Goal: Task Accomplishment & Management: Manage account settings

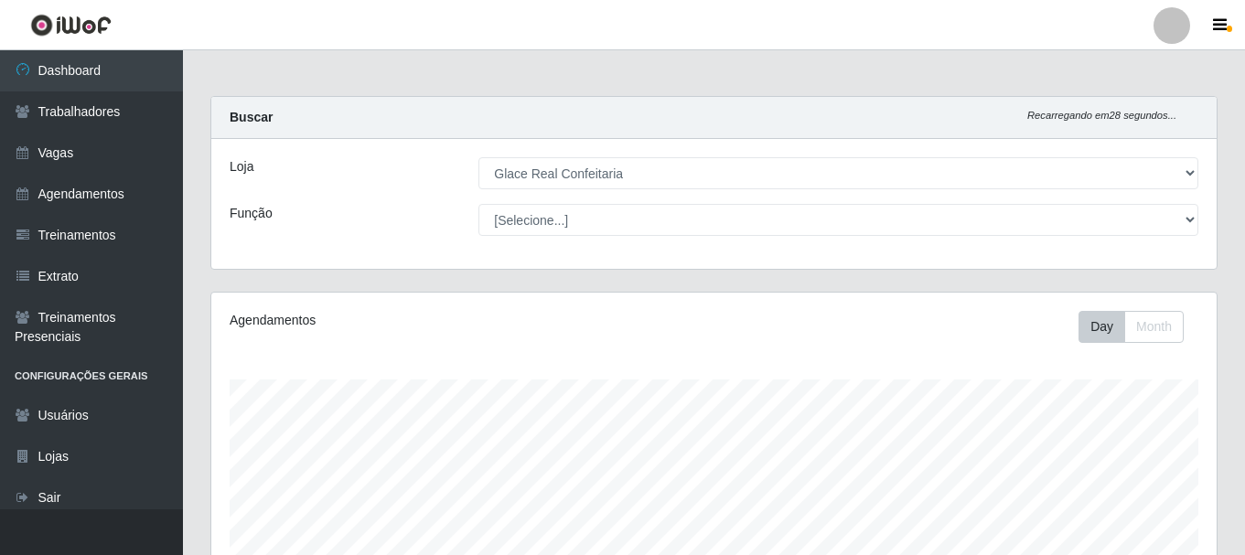
select select "445"
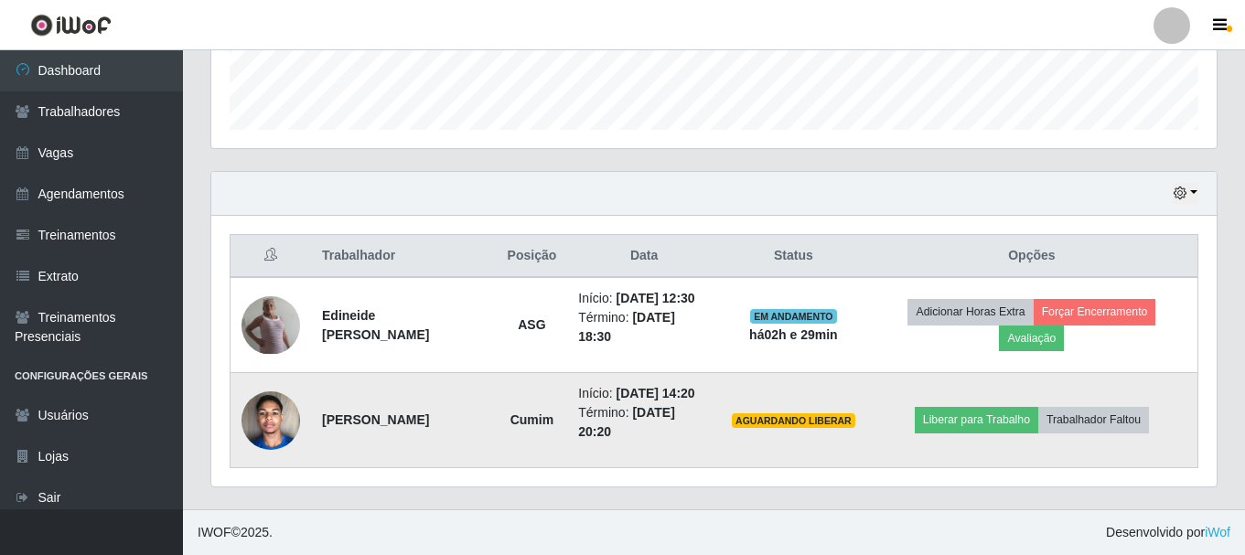
scroll to position [380, 1005]
click at [1105, 426] on button "Trabalhador Faltou" at bounding box center [1093, 420] width 111 height 26
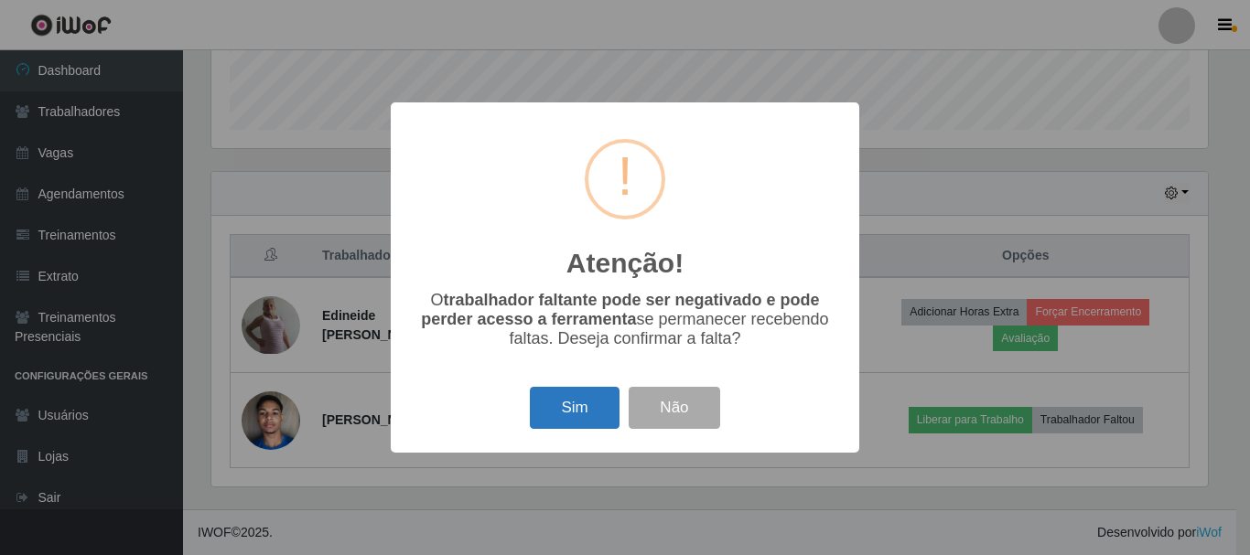
click at [566, 421] on button "Sim" at bounding box center [574, 408] width 89 height 43
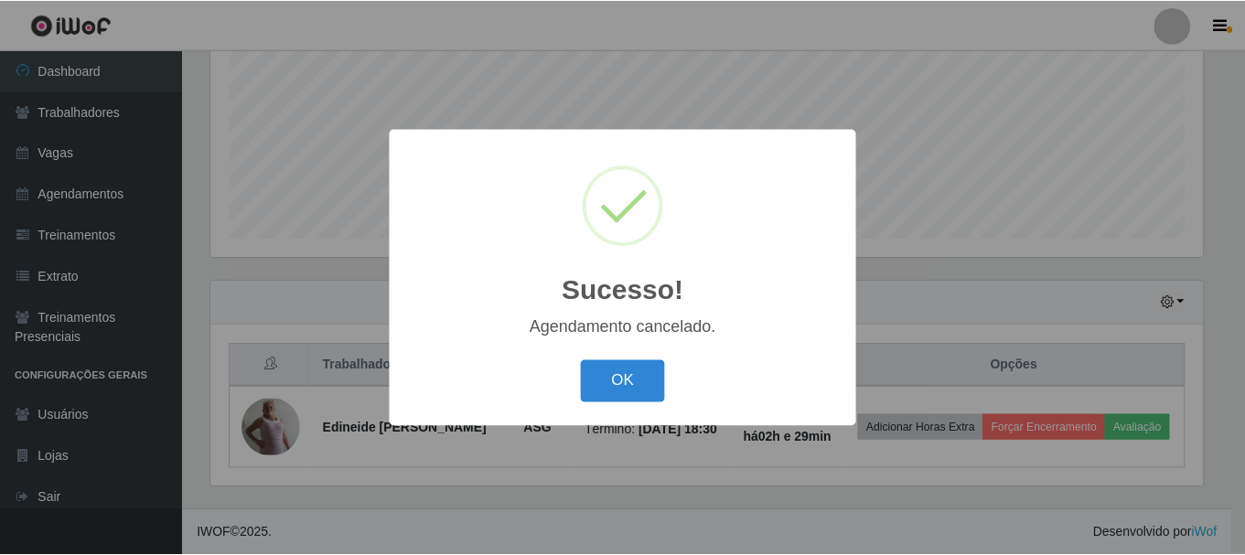
scroll to position [415, 0]
click at [629, 374] on button "OK" at bounding box center [625, 381] width 85 height 43
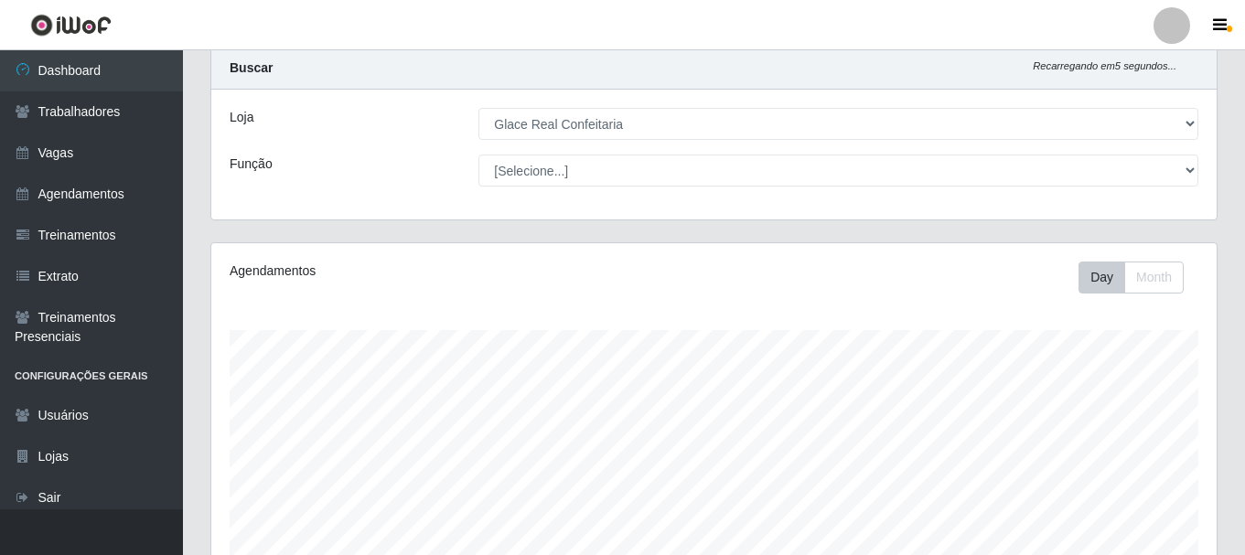
scroll to position [0, 0]
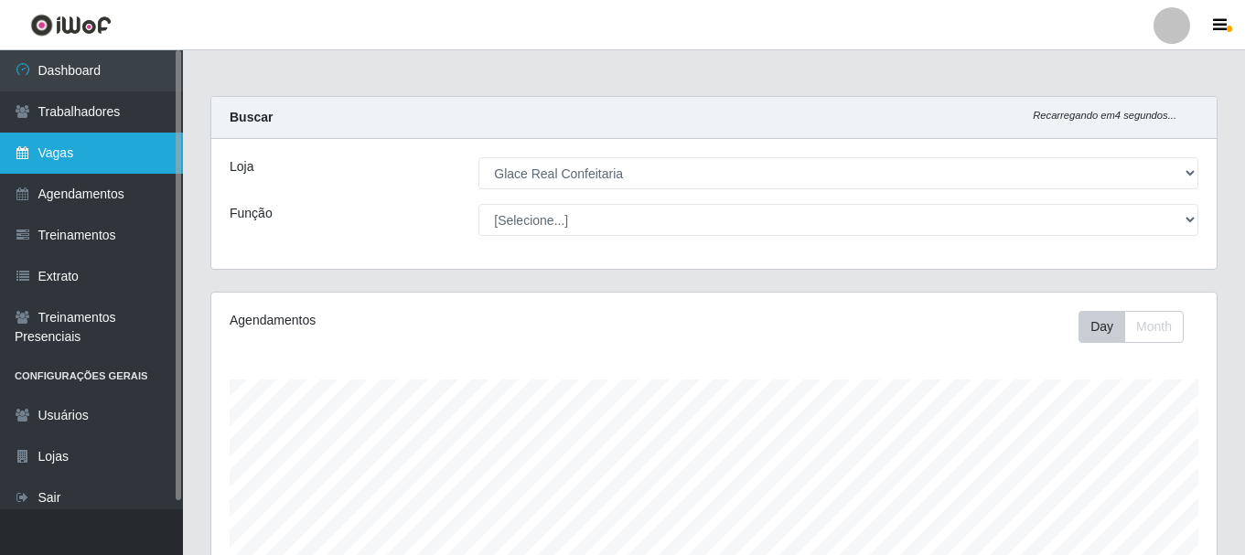
click at [111, 165] on link "Vagas" at bounding box center [91, 153] width 183 height 41
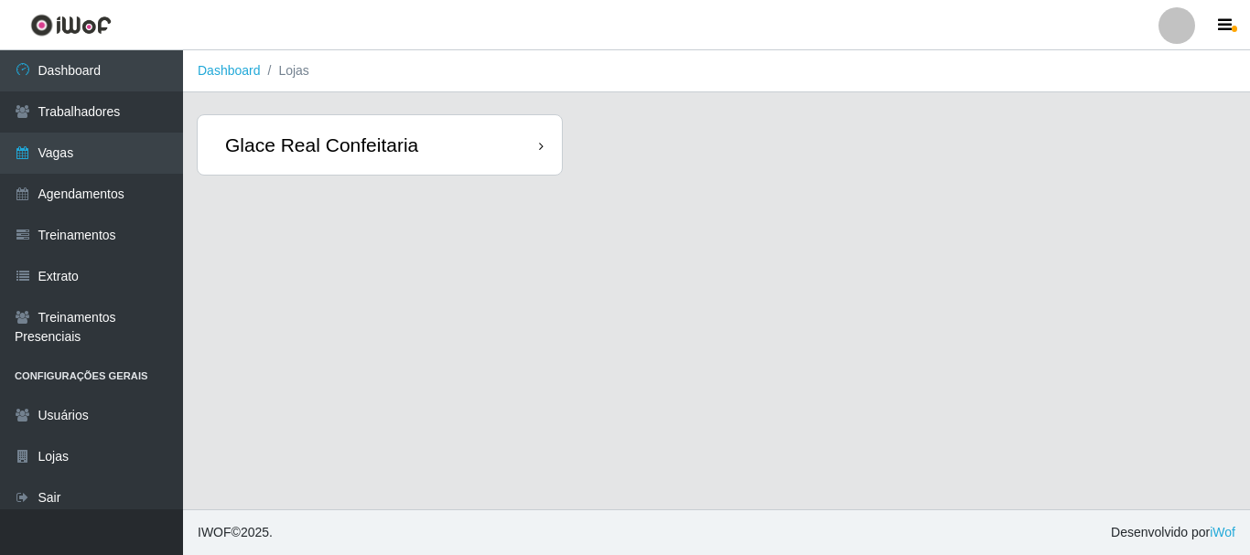
click at [344, 161] on div "Glace Real Confeitaria" at bounding box center [380, 144] width 364 height 59
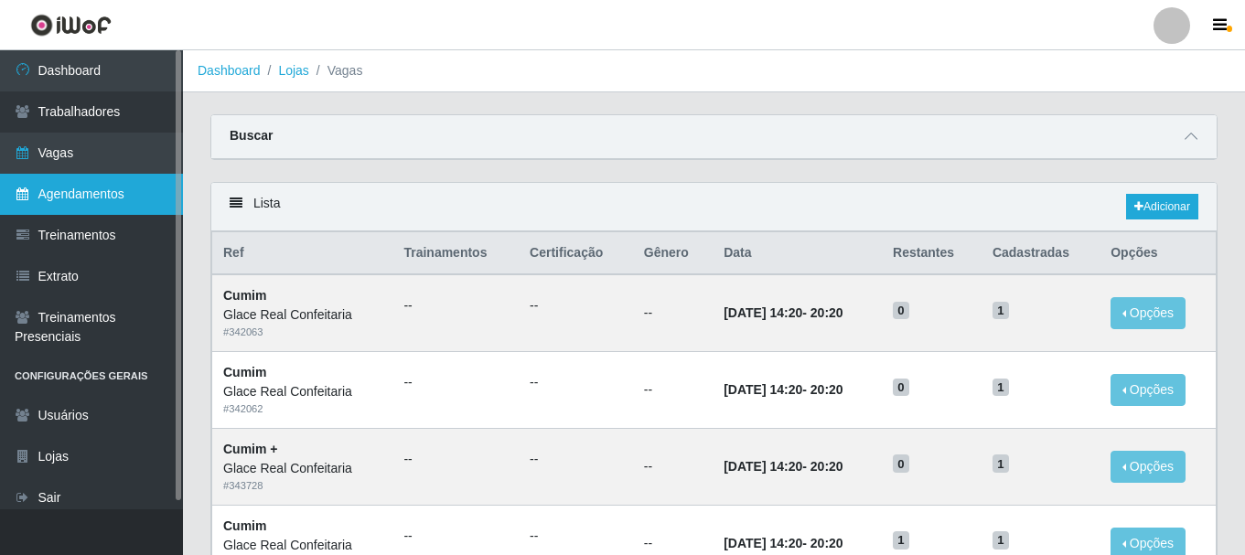
click at [119, 189] on link "Agendamentos" at bounding box center [91, 194] width 183 height 41
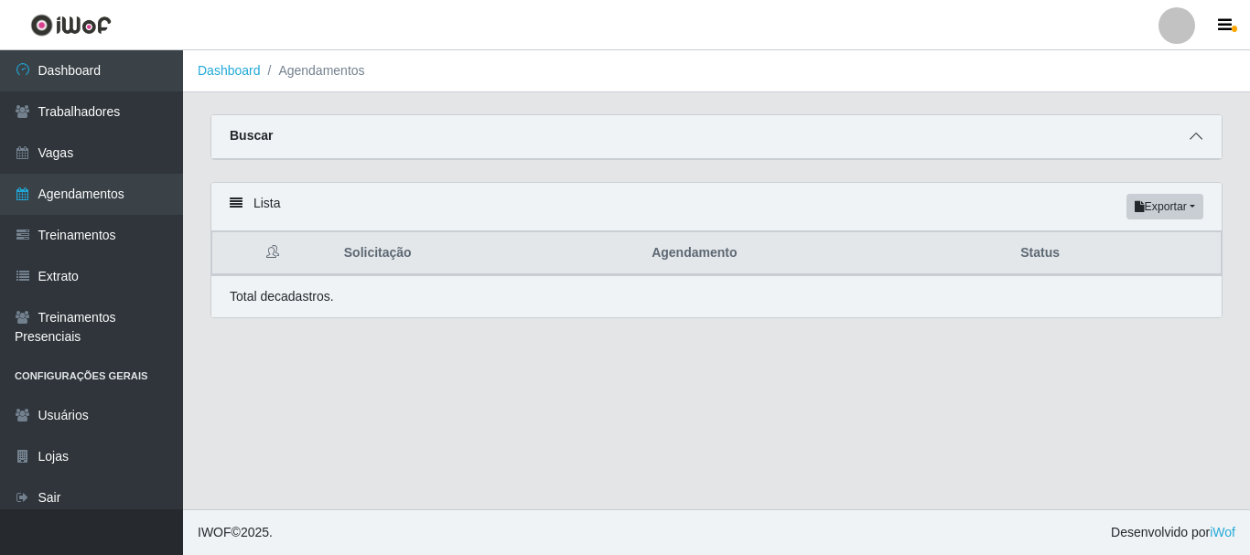
click at [1186, 145] on span at bounding box center [1196, 136] width 22 height 21
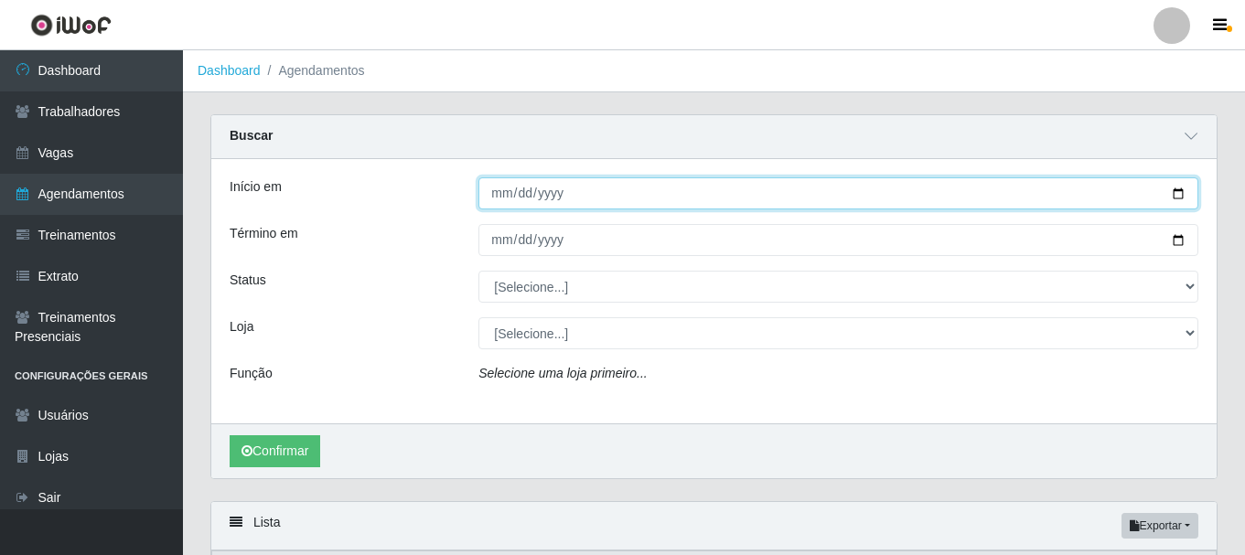
click at [501, 189] on input "Início em" at bounding box center [838, 193] width 720 height 32
type input "[PHONE_NUMBER]"
type input "[DATE]"
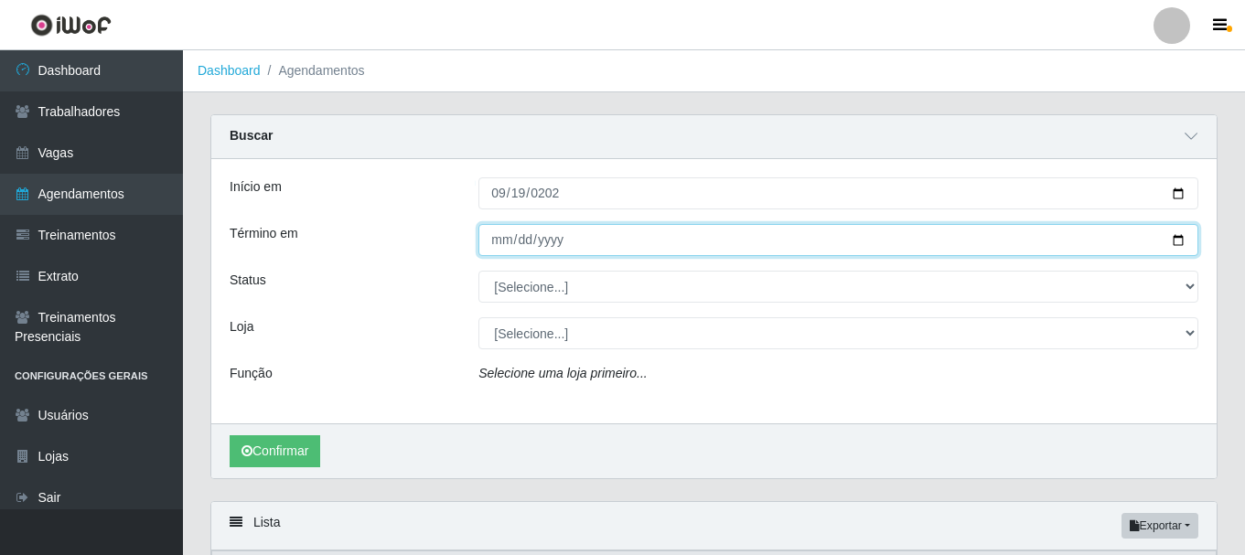
click at [521, 235] on input "Término em" at bounding box center [838, 240] width 720 height 32
click at [493, 243] on input "Término em" at bounding box center [838, 240] width 720 height 32
type input "[DATE]"
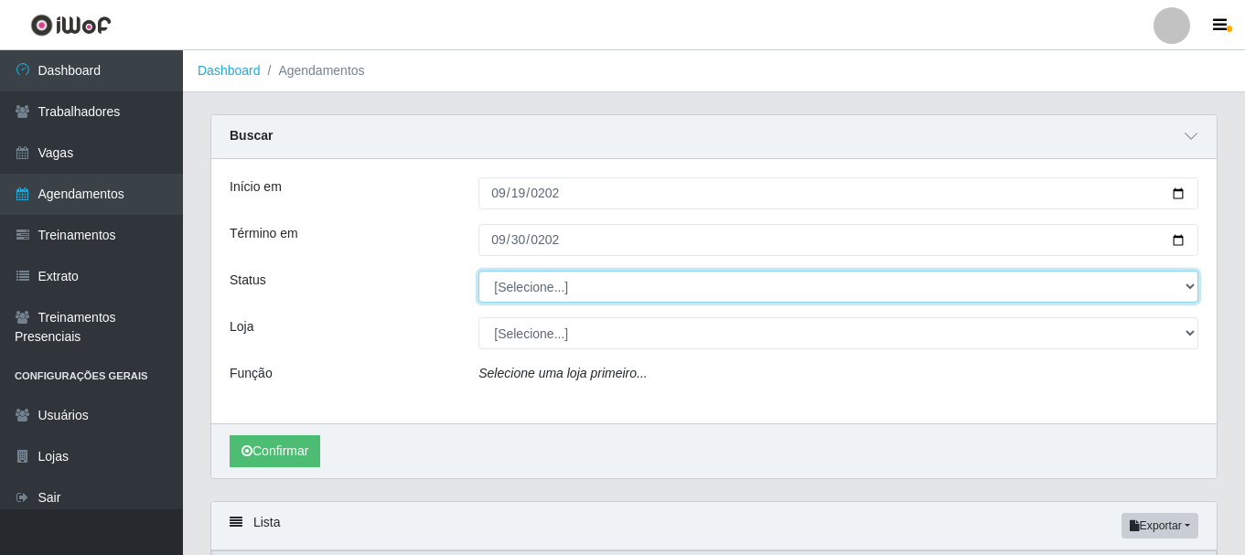
click at [510, 282] on select "[Selecione...] AGENDADO AGUARDANDO LIBERAR EM ANDAMENTO EM REVISÃO FINALIZADO C…" at bounding box center [838, 287] width 720 height 32
click at [478, 272] on select "[Selecione...] AGENDADO AGUARDANDO LIBERAR EM ANDAMENTO EM REVISÃO FINALIZADO C…" at bounding box center [838, 287] width 720 height 32
drag, startPoint x: 546, startPoint y: 285, endPoint x: 544, endPoint y: 303, distance: 18.4
click at [546, 285] on select "[Selecione...] AGENDADO AGUARDANDO LIBERAR EM ANDAMENTO EM REVISÃO FINALIZADO C…" at bounding box center [838, 287] width 720 height 32
select select "CANCELADO"
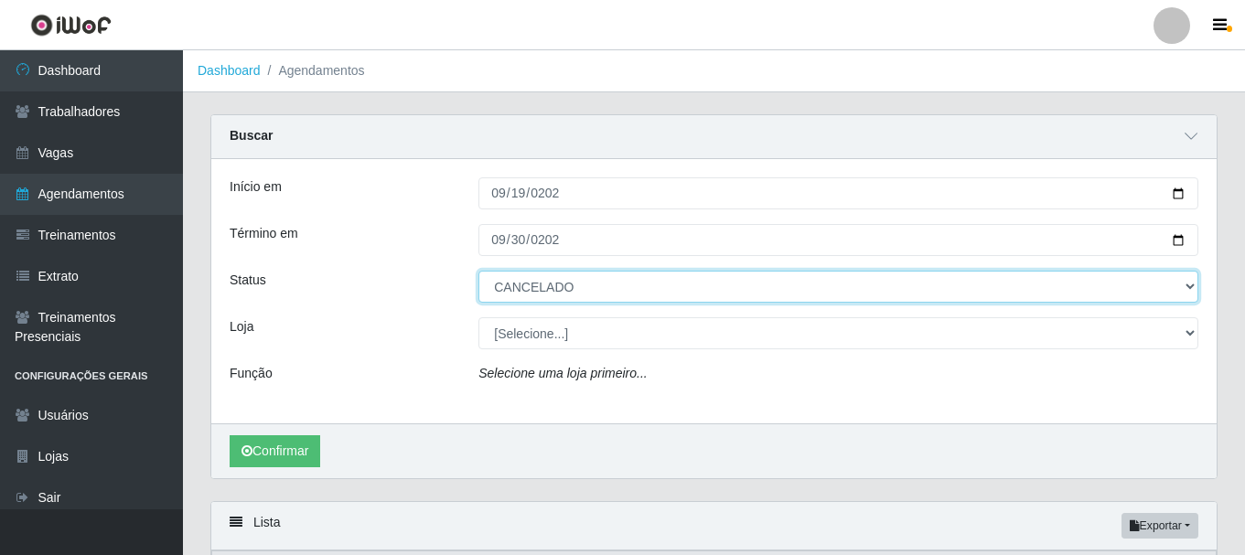
click at [478, 272] on select "[Selecione...] AGENDADO AGUARDANDO LIBERAR EM ANDAMENTO EM REVISÃO FINALIZADO C…" at bounding box center [838, 287] width 720 height 32
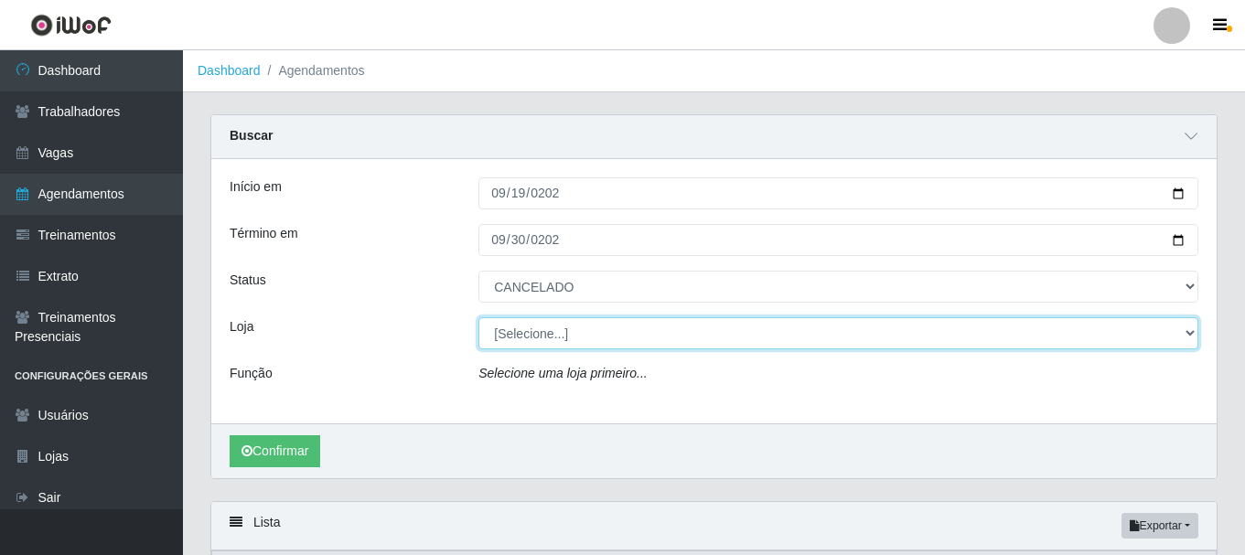
click at [549, 341] on select "[Selecione...] Glace Real Confeitaria" at bounding box center [838, 333] width 720 height 32
select select "445"
click at [478, 318] on select "[Selecione...] Glace Real Confeitaria" at bounding box center [838, 333] width 720 height 32
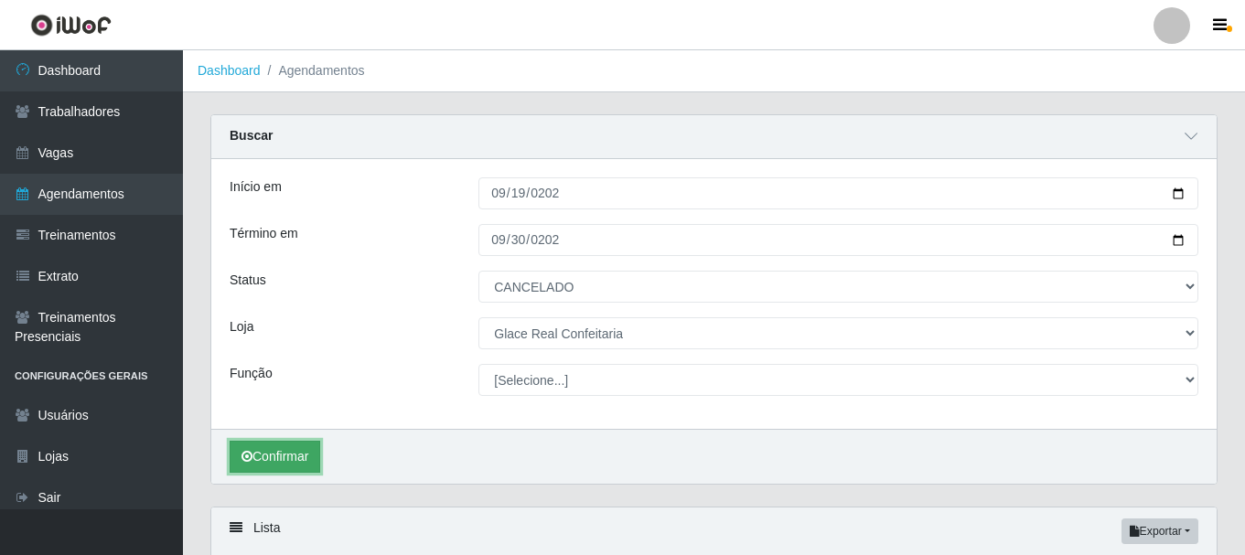
click at [282, 453] on button "Confirmar" at bounding box center [275, 457] width 91 height 32
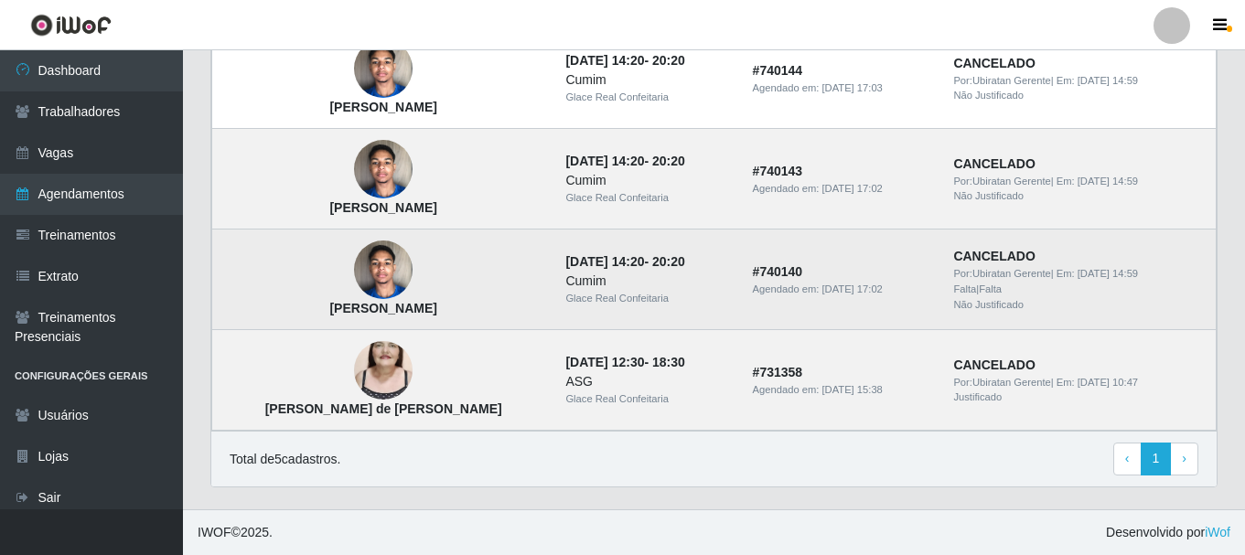
scroll to position [216, 0]
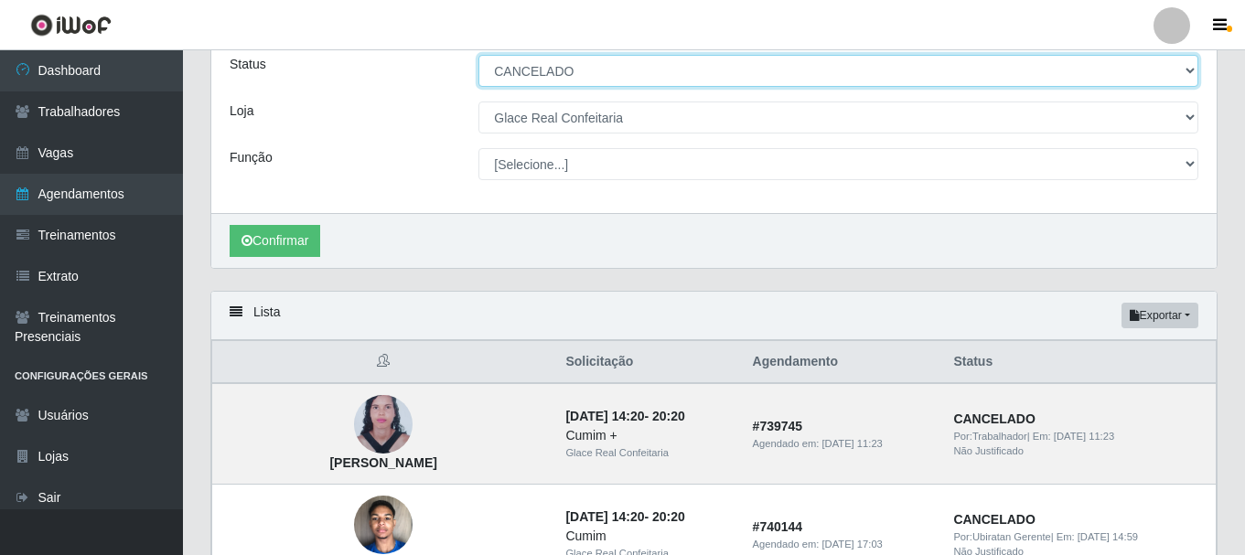
click at [611, 74] on select "[Selecione...] AGENDADO AGUARDANDO LIBERAR EM ANDAMENTO EM REVISÃO FINALIZADO C…" at bounding box center [838, 71] width 720 height 32
click at [478, 56] on select "[Selecione...] AGENDADO AGUARDANDO LIBERAR EM ANDAMENTO EM REVISÃO FINALIZADO C…" at bounding box center [838, 71] width 720 height 32
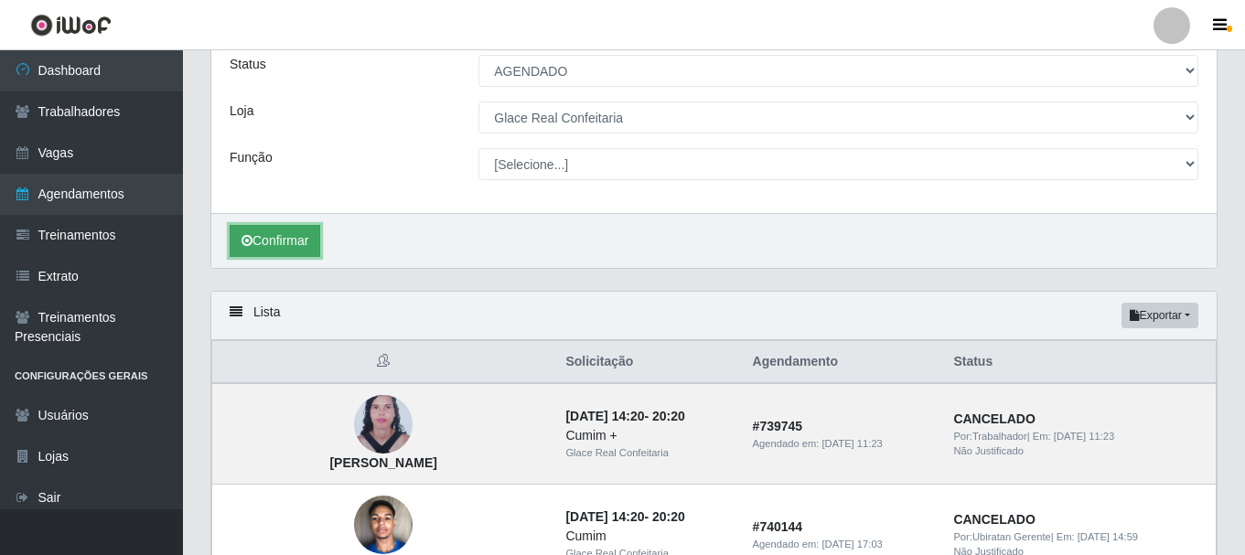
click at [266, 248] on button "Confirmar" at bounding box center [275, 241] width 91 height 32
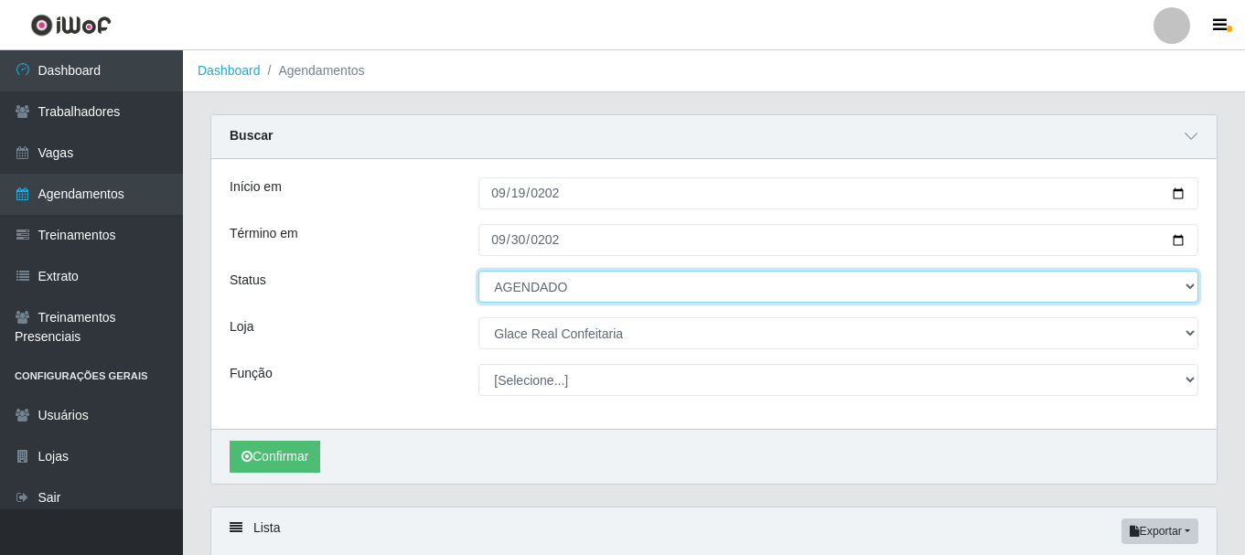
click at [572, 284] on select "[Selecione...] AGENDADO AGUARDANDO LIBERAR EM ANDAMENTO EM REVISÃO FINALIZADO C…" at bounding box center [838, 287] width 720 height 32
select select "CANCELADO"
click at [478, 272] on select "[Selecione...] AGENDADO AGUARDANDO LIBERAR EM ANDAMENTO EM REVISÃO FINALIZADO C…" at bounding box center [838, 287] width 720 height 32
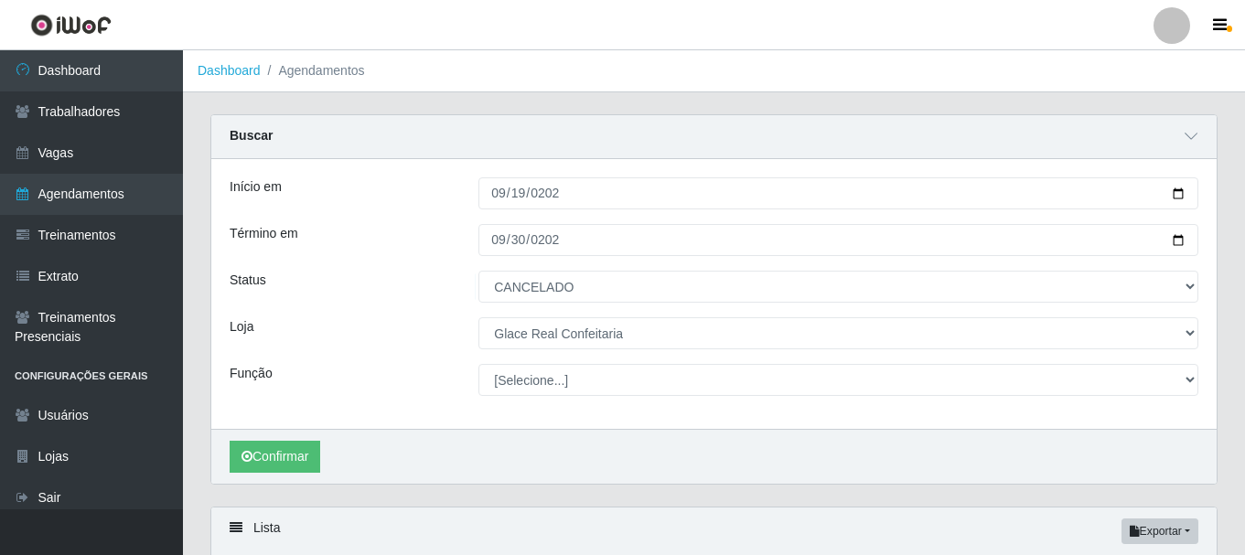
click at [409, 323] on div "Loja" at bounding box center [340, 333] width 249 height 32
click at [300, 455] on button "Confirmar" at bounding box center [275, 457] width 91 height 32
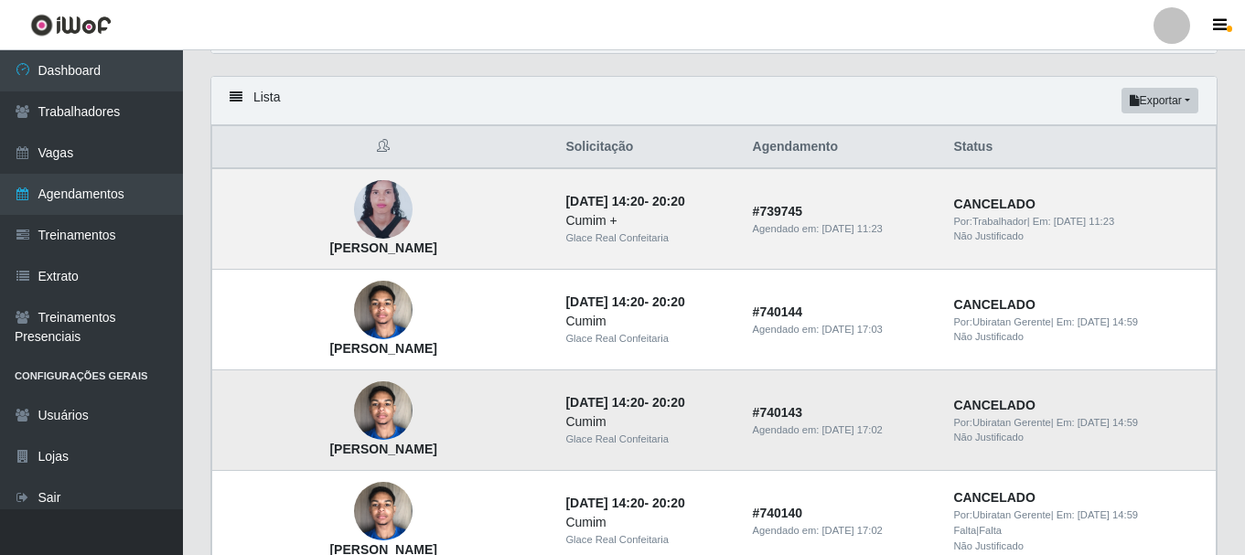
scroll to position [522, 0]
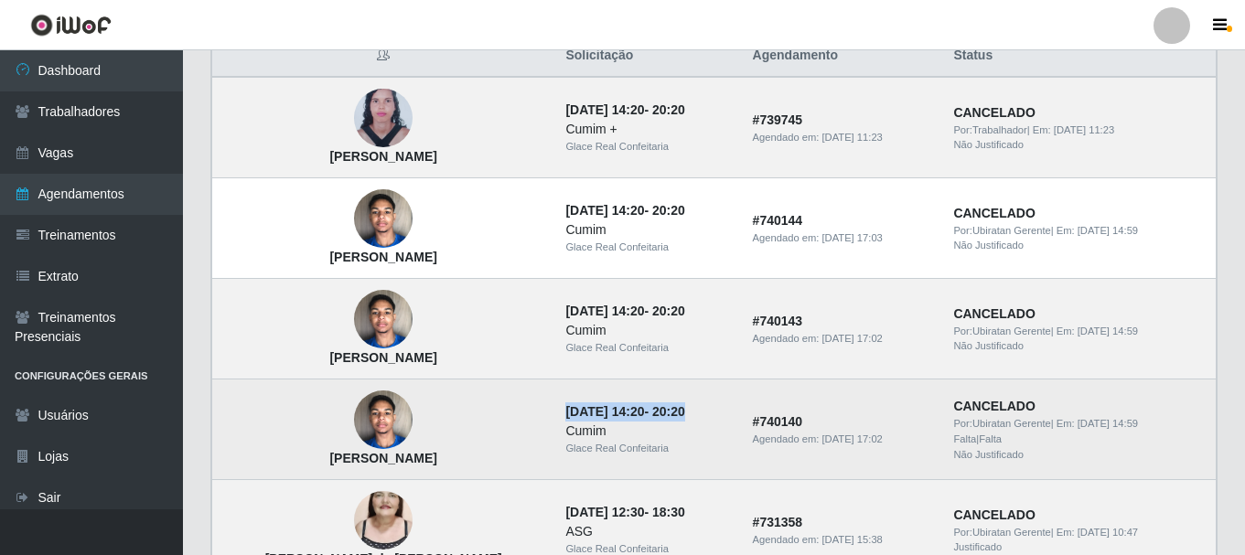
drag, startPoint x: 509, startPoint y: 419, endPoint x: 661, endPoint y: 421, distance: 152.8
click at [661, 419] on strong "[DATE] 14:20 - 20:20" at bounding box center [624, 411] width 119 height 15
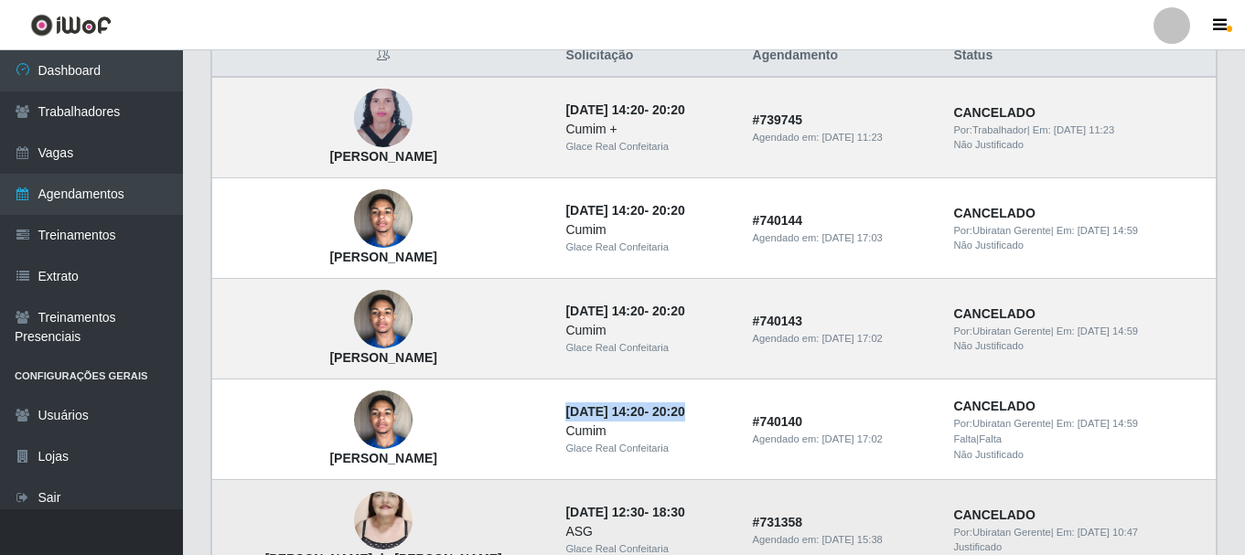
scroll to position [431, 0]
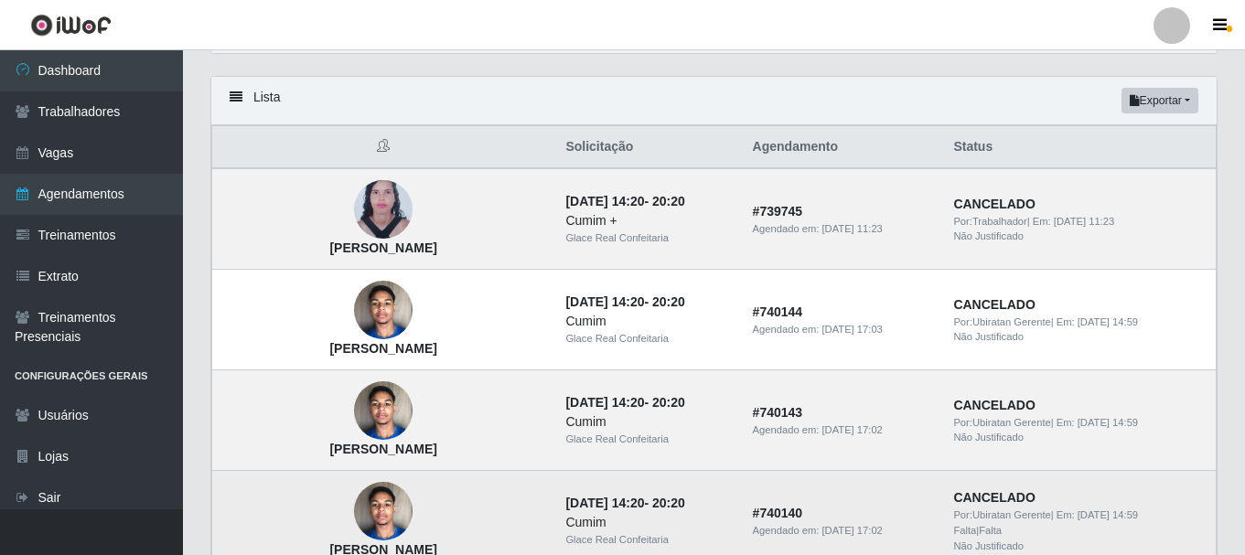
click at [496, 502] on td "[PERSON_NAME]" at bounding box center [383, 521] width 343 height 101
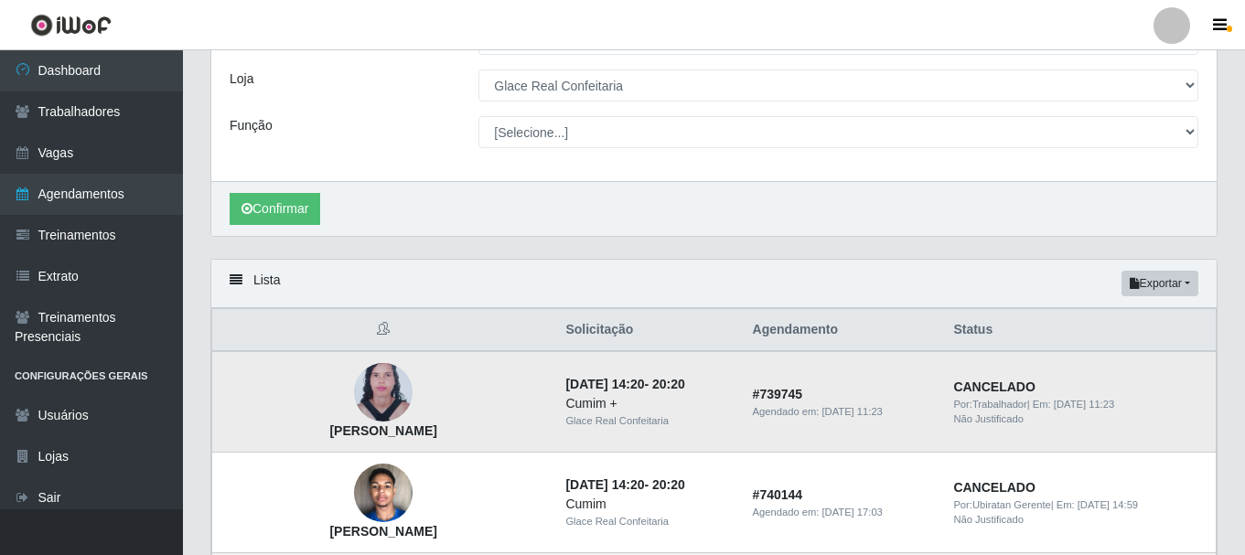
scroll to position [0, 0]
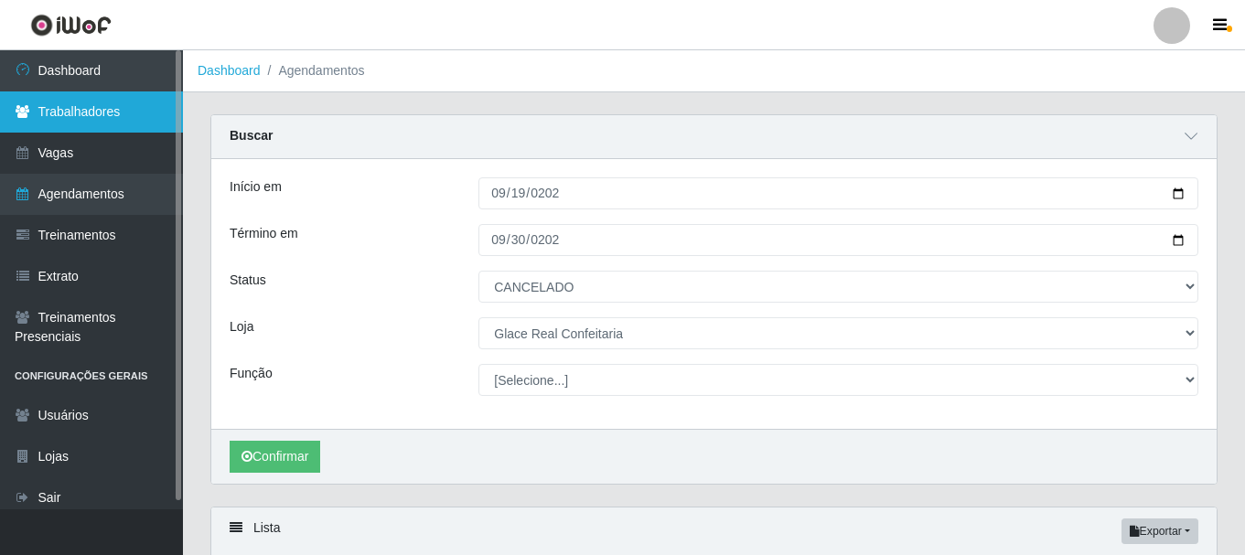
click at [108, 102] on link "Trabalhadores" at bounding box center [91, 111] width 183 height 41
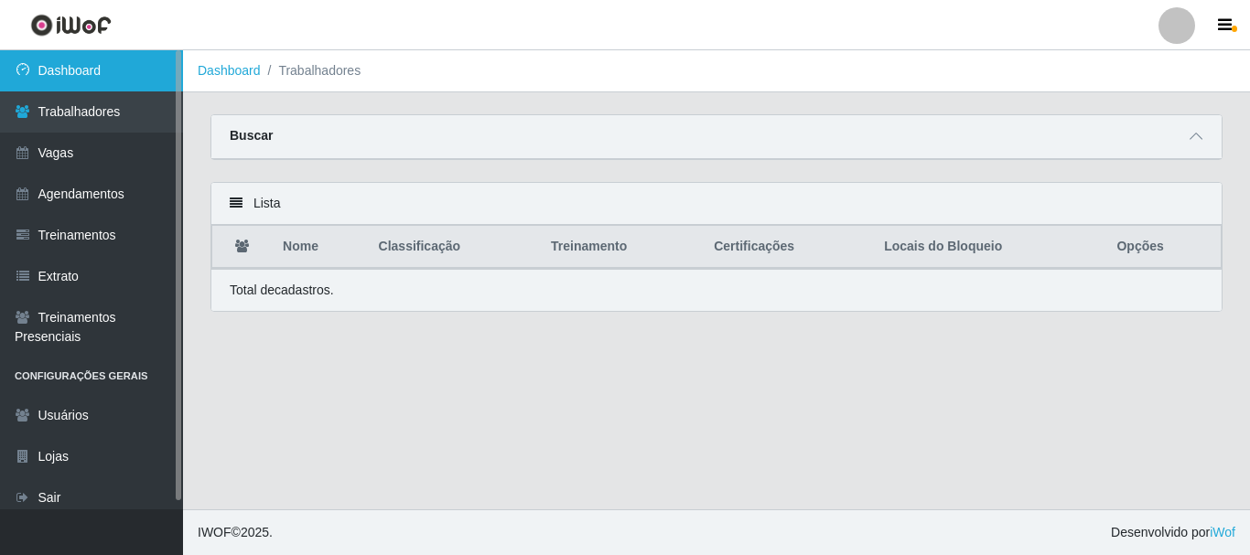
click at [122, 78] on link "Dashboard" at bounding box center [91, 70] width 183 height 41
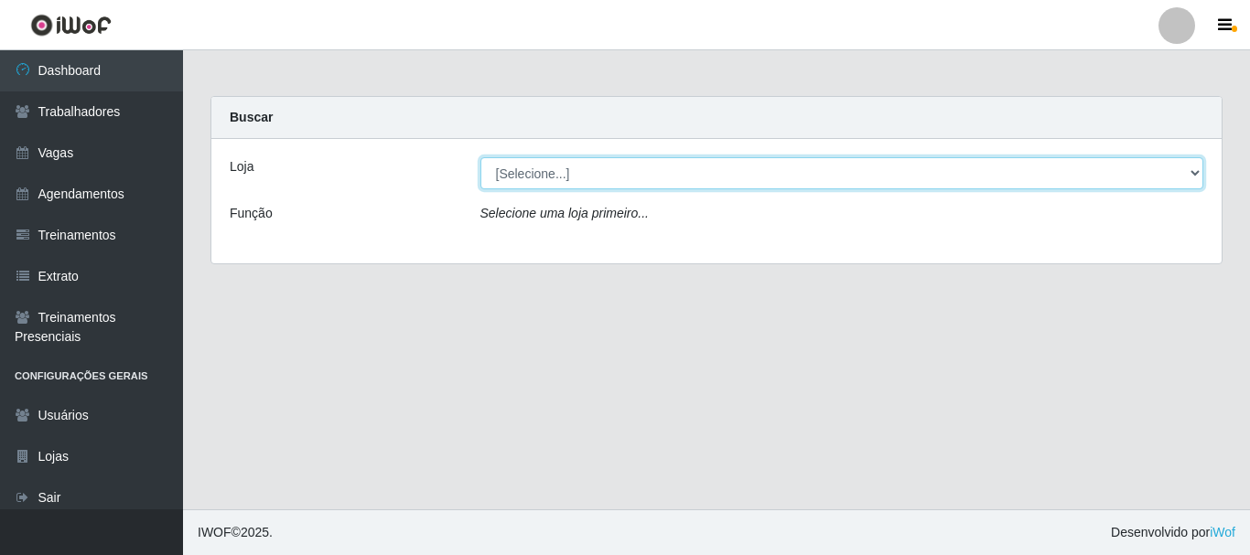
click at [599, 174] on select "[Selecione...] Glace Real Confeitaria" at bounding box center [842, 173] width 724 height 32
select select "445"
click at [480, 157] on select "[Selecione...] Glace Real Confeitaria" at bounding box center [842, 173] width 724 height 32
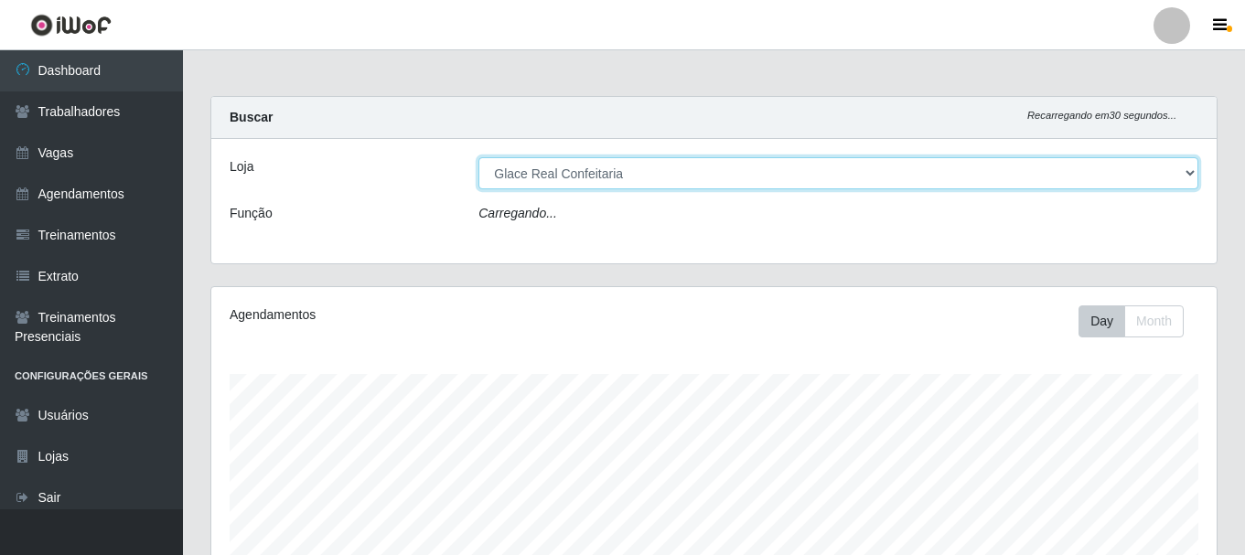
scroll to position [380, 1005]
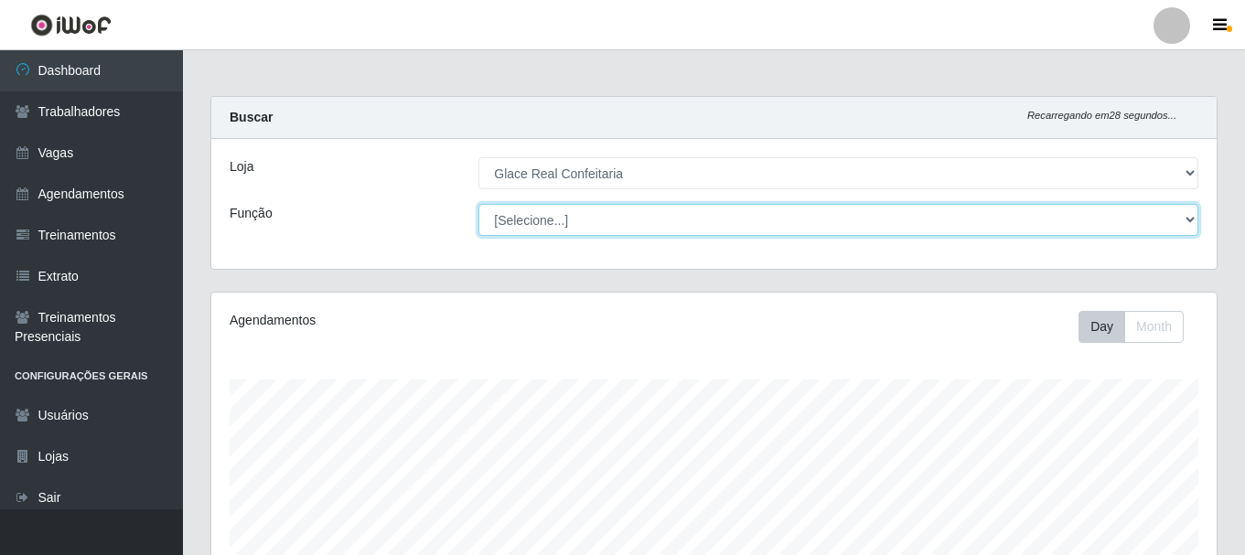
click at [602, 220] on select "[Selecione...] ASG ASG + ASG ++ Auxiliar de Cozinha Auxiliar de Cozinha + Auxil…" at bounding box center [838, 220] width 720 height 32
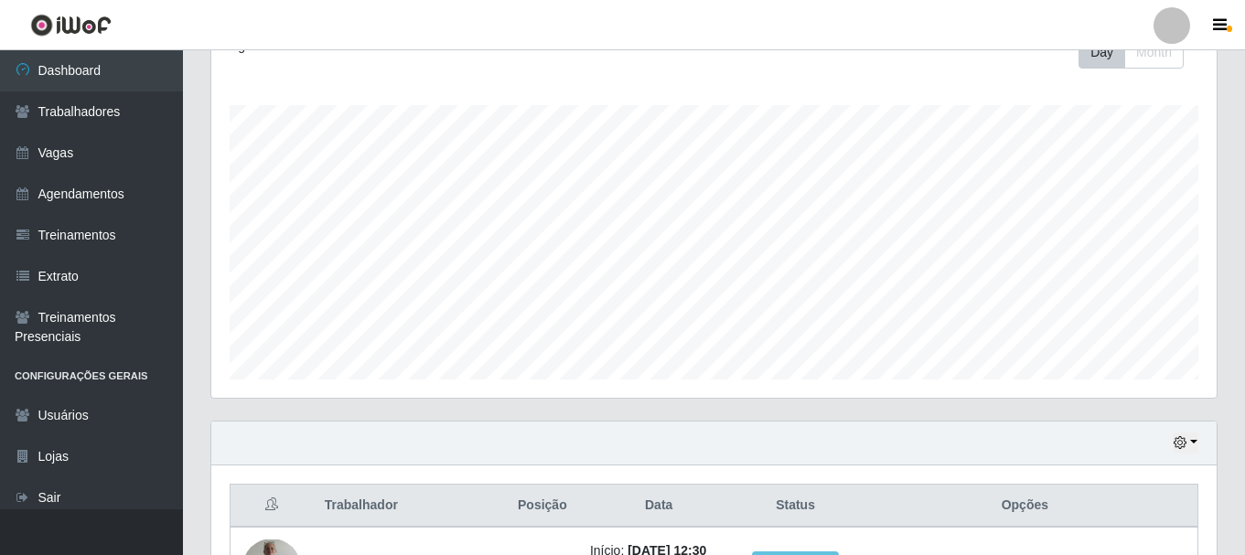
scroll to position [366, 0]
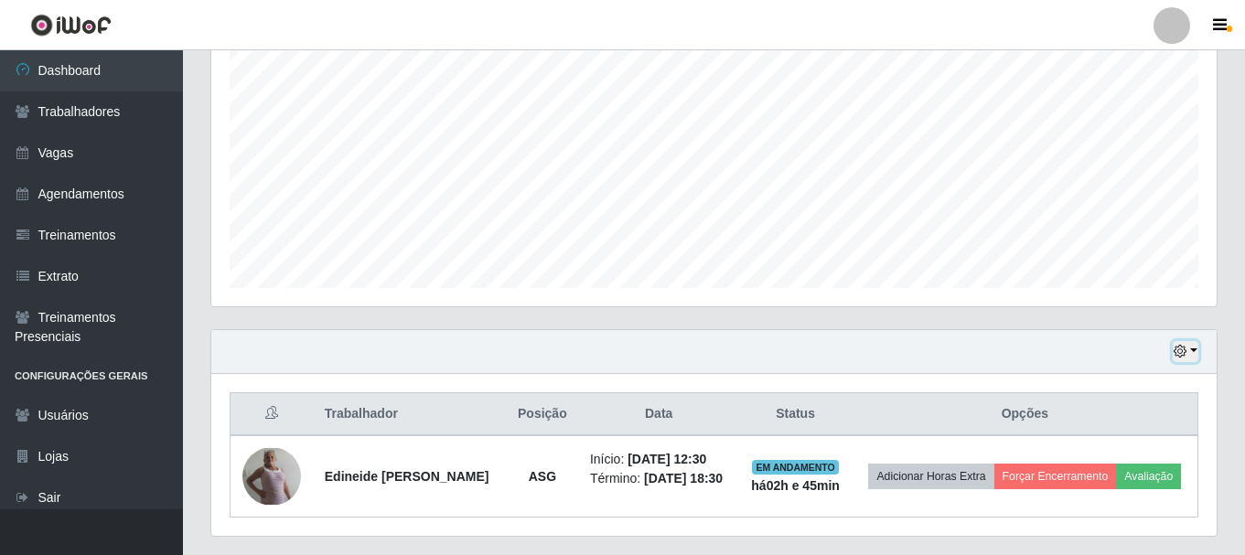
click at [1193, 355] on button "button" at bounding box center [1186, 351] width 26 height 21
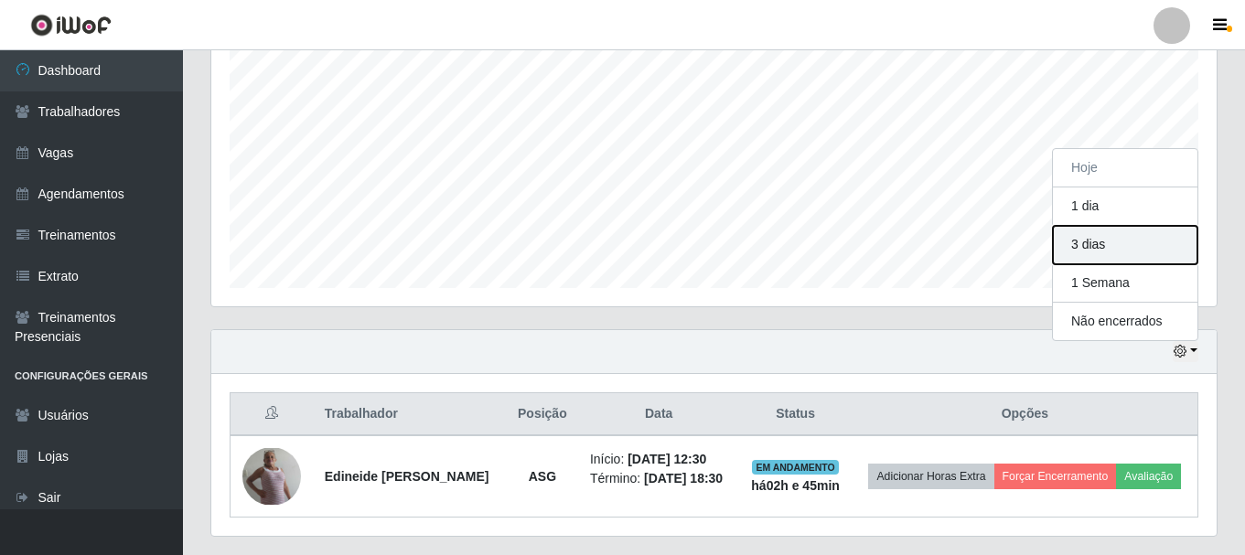
click at [1128, 237] on button "3 dias" at bounding box center [1125, 245] width 145 height 38
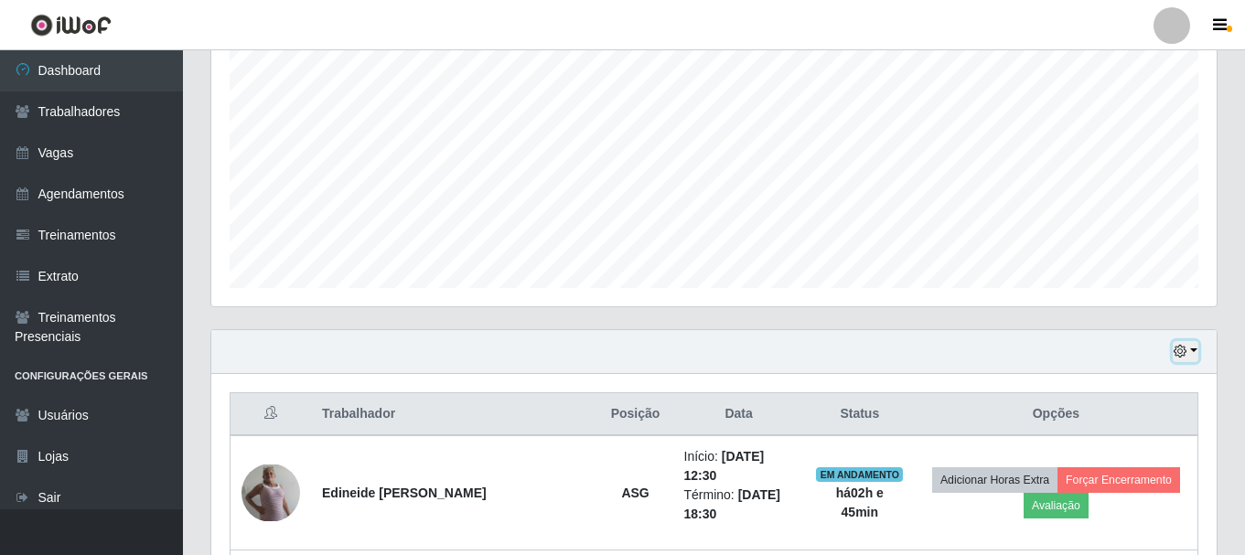
click at [1191, 357] on button "button" at bounding box center [1186, 351] width 26 height 21
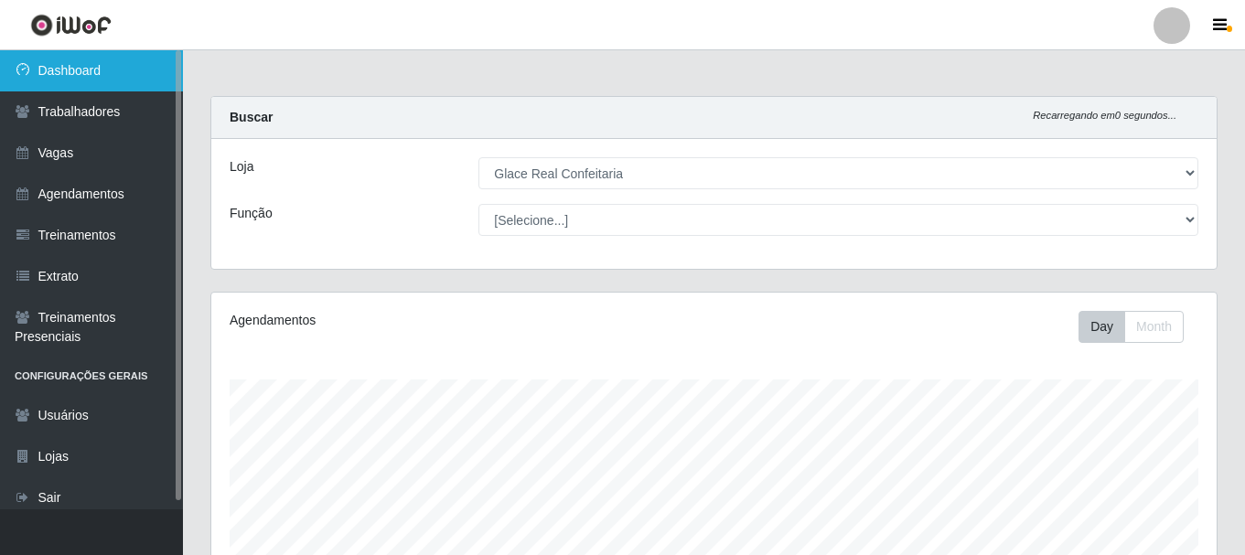
click at [120, 70] on link "Dashboard" at bounding box center [91, 70] width 183 height 41
